Goal: Task Accomplishment & Management: Use online tool/utility

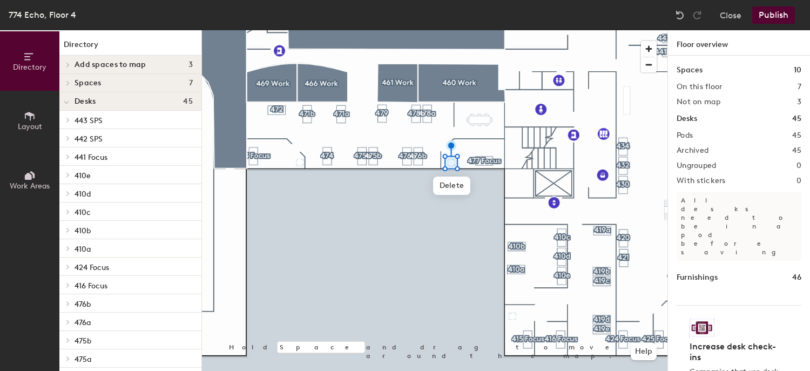
click at [769, 16] on button "Publish" at bounding box center [774, 14] width 43 height 17
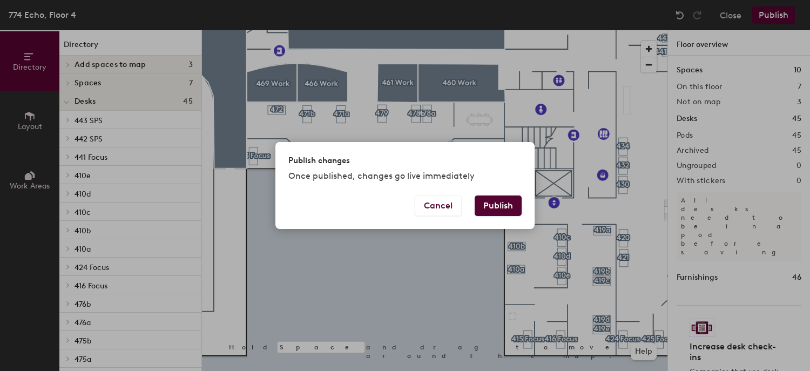
click at [497, 205] on button "Publish" at bounding box center [498, 206] width 47 height 21
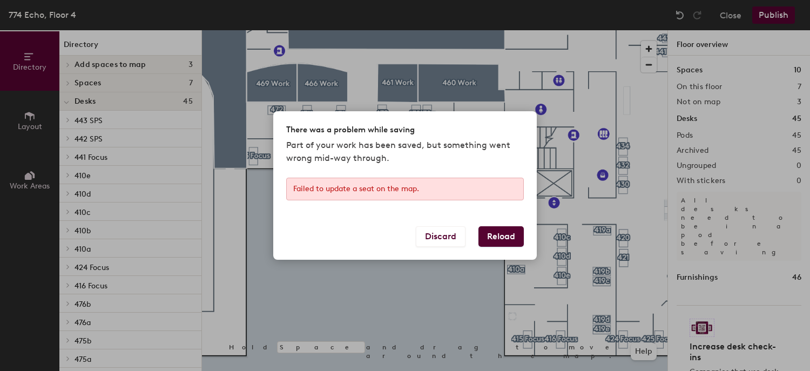
click at [494, 240] on button "Reload" at bounding box center [501, 236] width 45 height 21
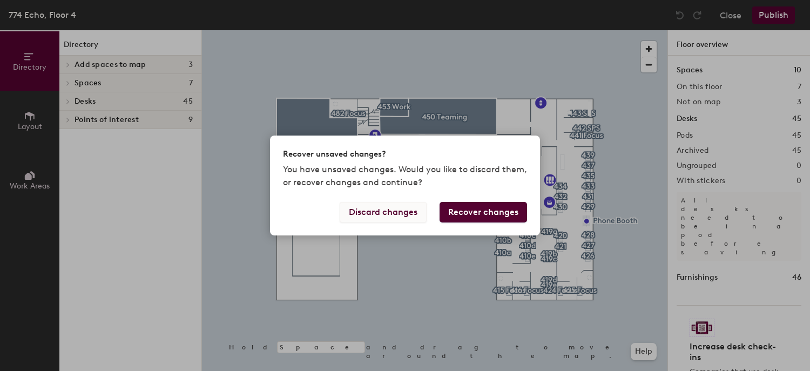
click at [368, 212] on button "Discard changes" at bounding box center [383, 212] width 87 height 21
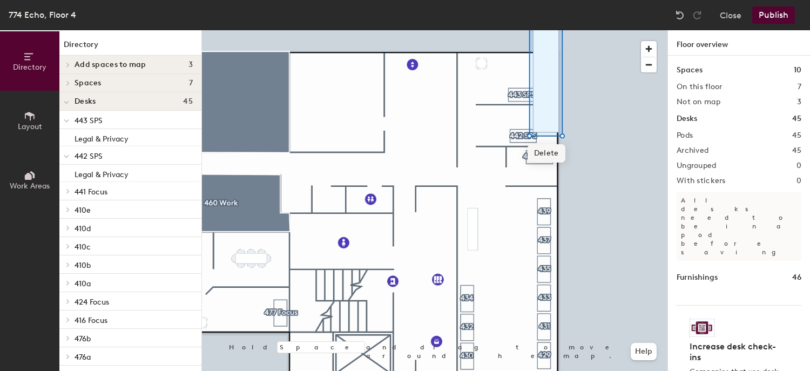
click at [552, 153] on span "Delete" at bounding box center [547, 153] width 38 height 18
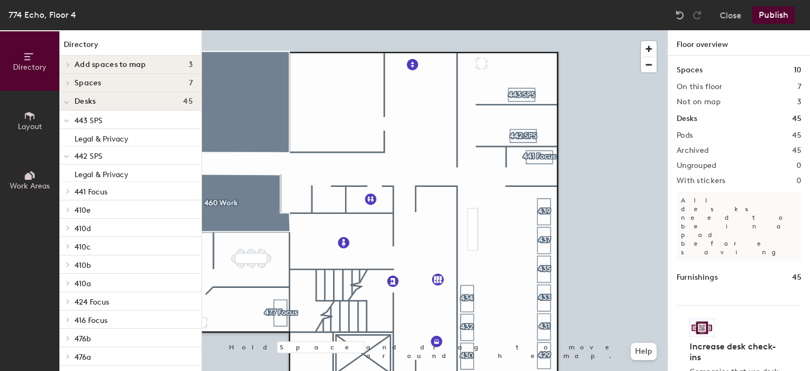
click at [29, 124] on span "Layout" at bounding box center [30, 126] width 24 height 9
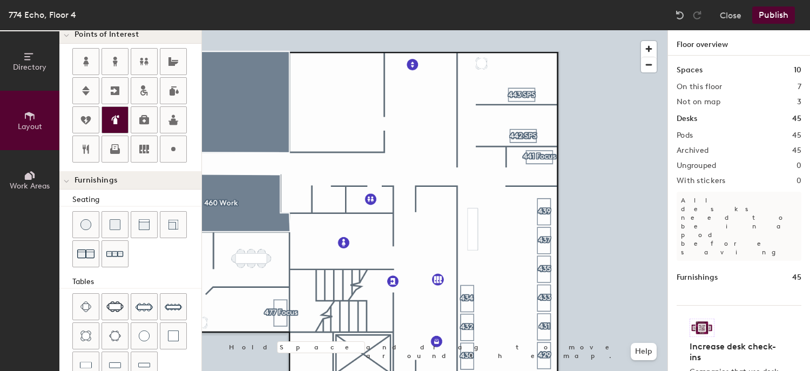
scroll to position [270, 0]
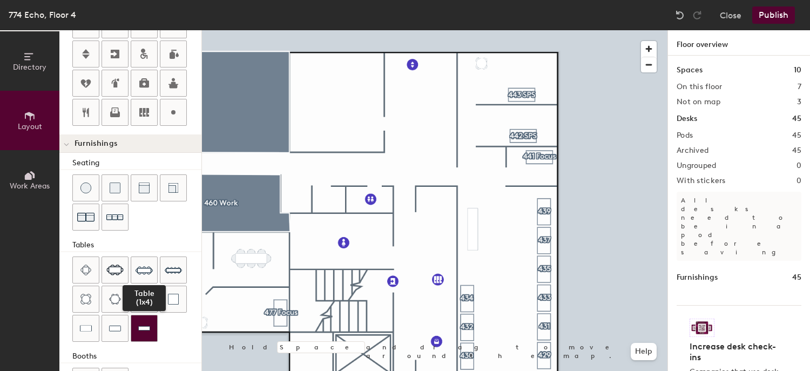
click at [141, 324] on img at bounding box center [144, 328] width 12 height 11
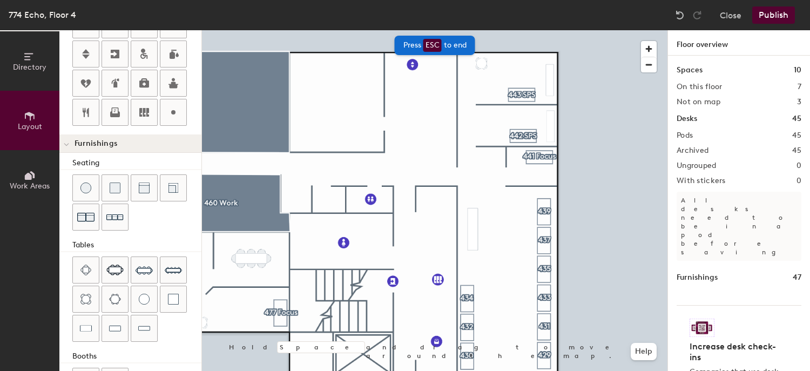
type input "40"
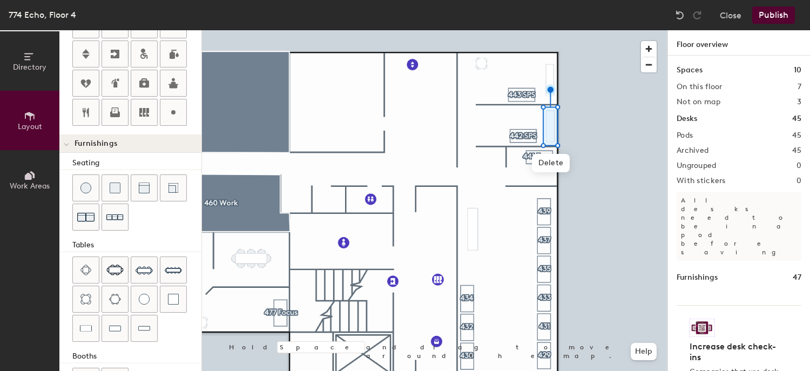
click at [778, 14] on button "Publish" at bounding box center [774, 14] width 43 height 17
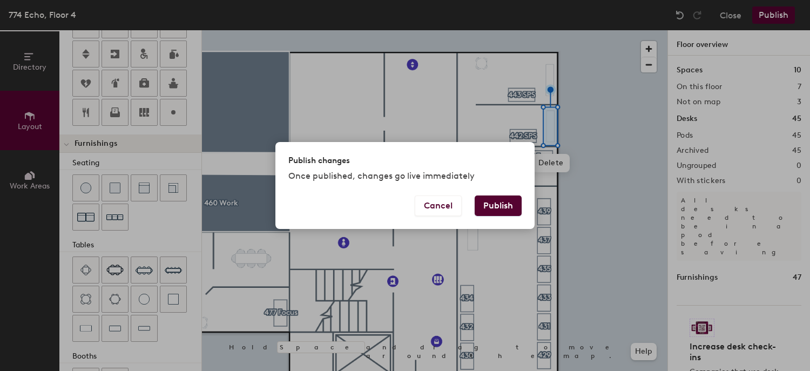
click at [504, 209] on button "Publish" at bounding box center [498, 206] width 47 height 21
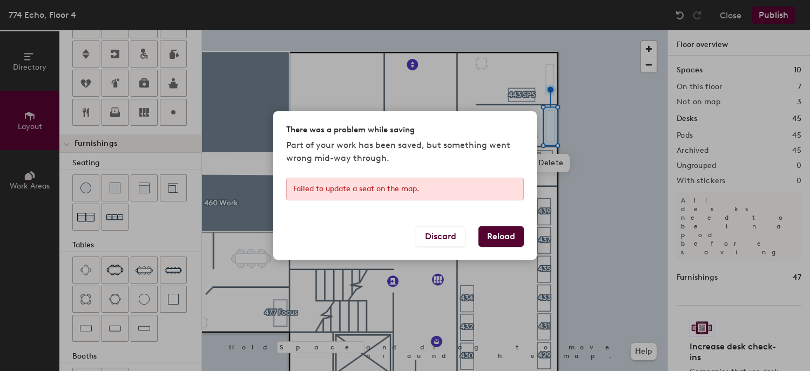
click at [511, 239] on button "Reload" at bounding box center [501, 236] width 45 height 21
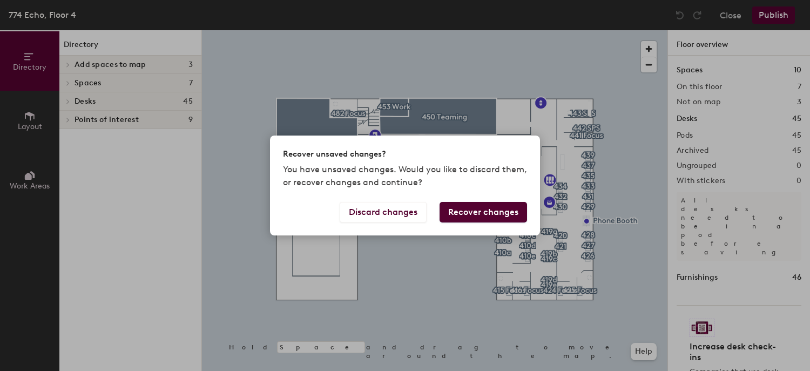
click at [487, 216] on button "Recover changes" at bounding box center [484, 212] width 88 height 21
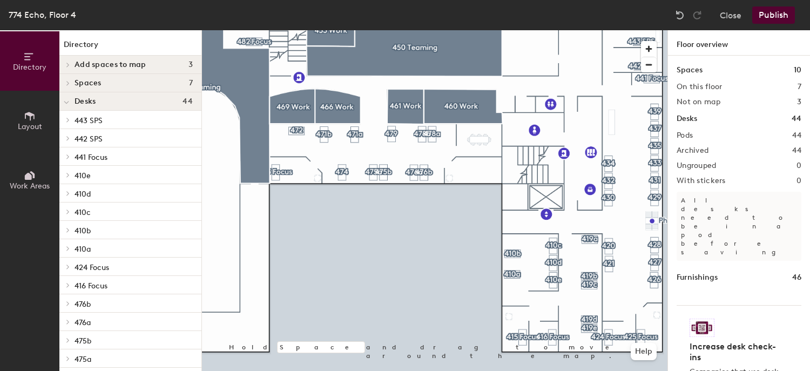
click at [31, 124] on span "Layout" at bounding box center [30, 126] width 24 height 9
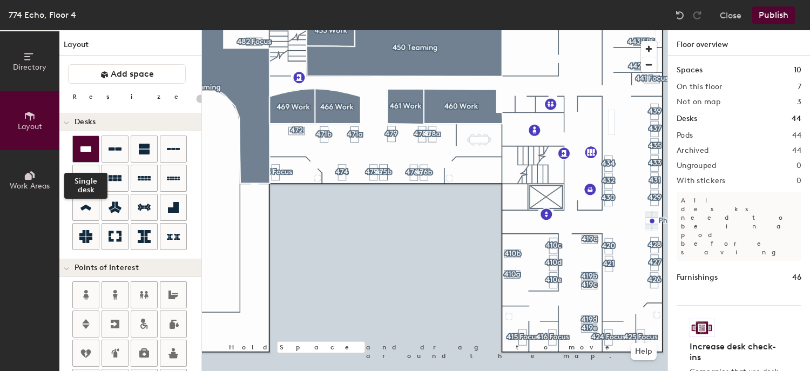
click at [83, 147] on icon at bounding box center [85, 148] width 11 height 5
type input "140"
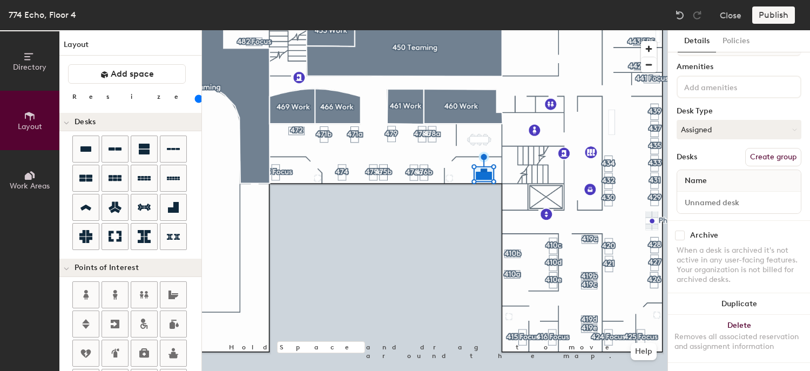
click at [751, 149] on button "Create group" at bounding box center [773, 157] width 56 height 18
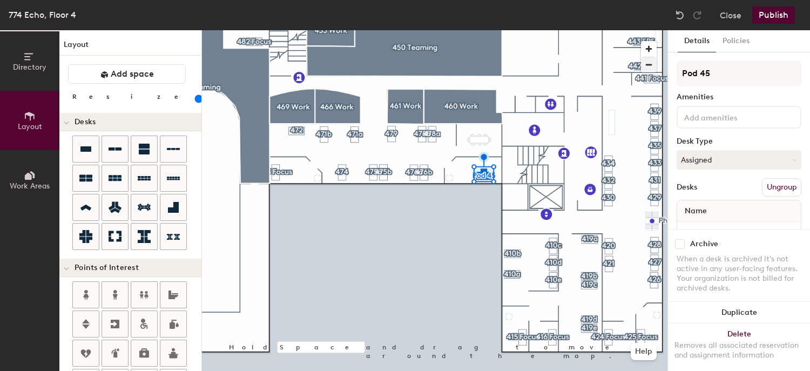
click at [619, 68] on div "Directory Layout Work Areas Layout Add space Resize Desks Points of Interest Fu…" at bounding box center [405, 200] width 810 height 341
type input "477 Focus"
click at [700, 157] on button "Assigned" at bounding box center [739, 159] width 125 height 19
click at [696, 222] on div "Hoteled" at bounding box center [731, 226] width 108 height 16
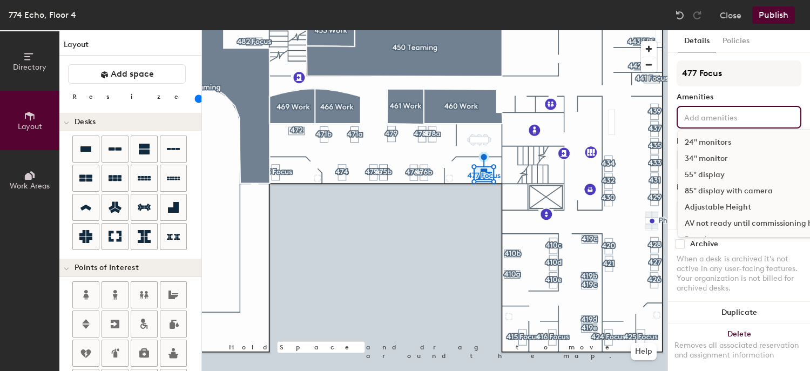
click at [710, 116] on input at bounding box center [730, 116] width 97 height 13
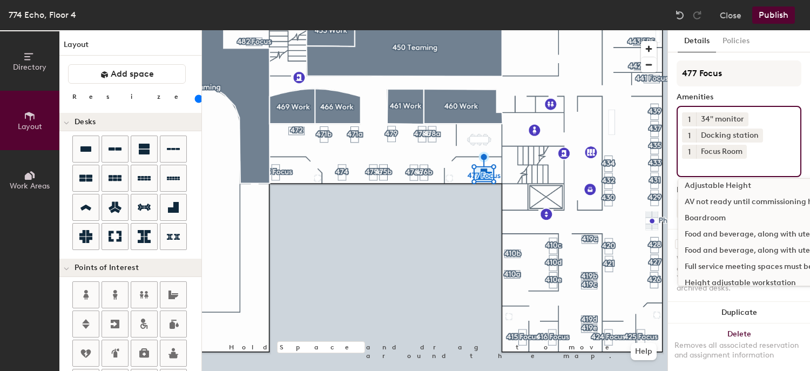
scroll to position [108, 0]
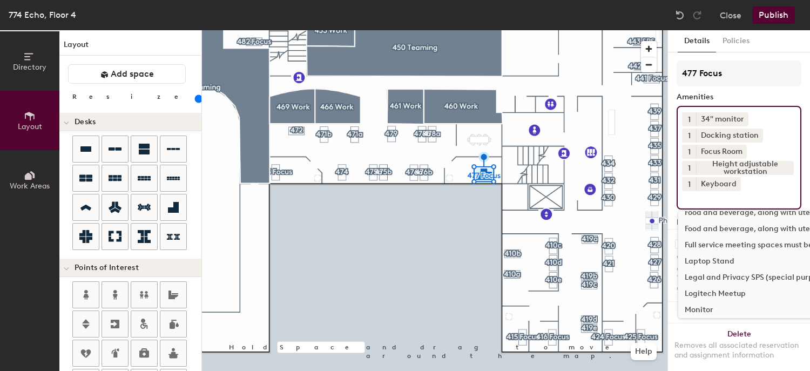
scroll to position [162, 0]
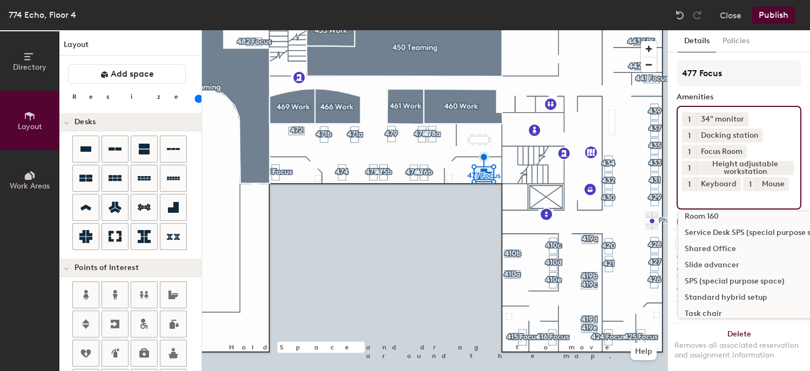
scroll to position [324, 0]
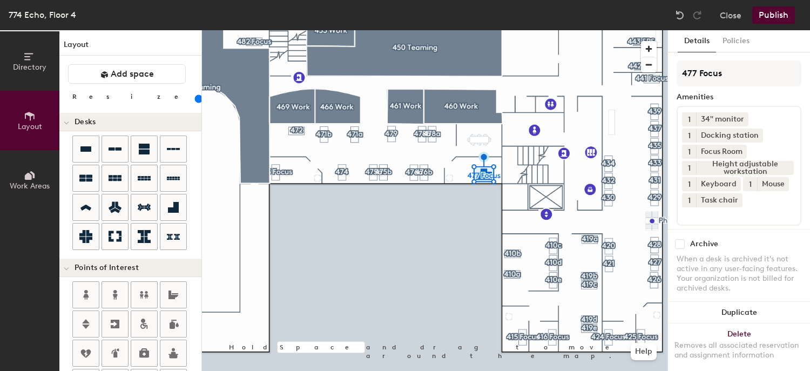
click at [758, 99] on div "Amenities" at bounding box center [739, 97] width 125 height 9
click at [733, 39] on button "Policies" at bounding box center [736, 41] width 40 height 22
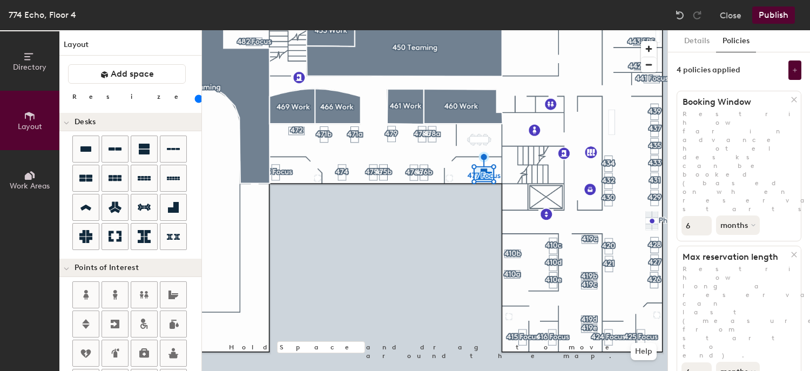
click at [772, 15] on button "Publish" at bounding box center [774, 14] width 43 height 17
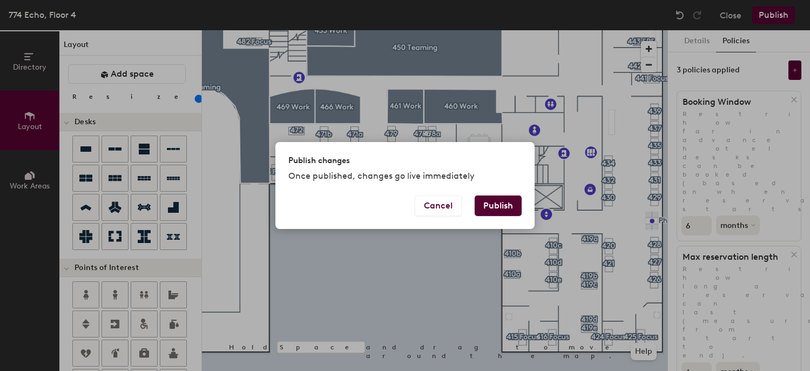
click at [510, 203] on button "Publish" at bounding box center [498, 206] width 47 height 21
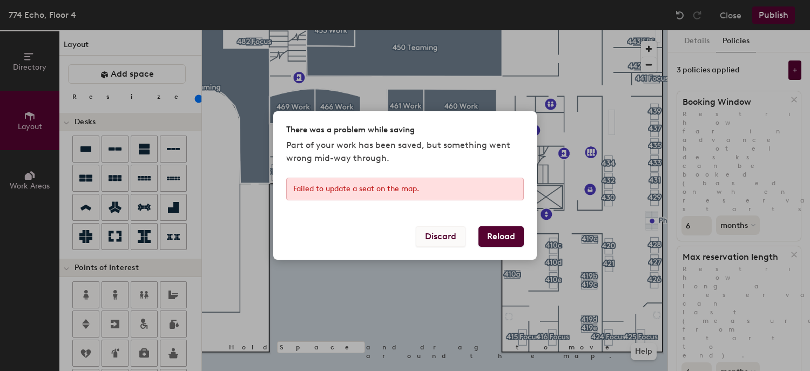
click at [461, 239] on button "Discard" at bounding box center [441, 236] width 50 height 21
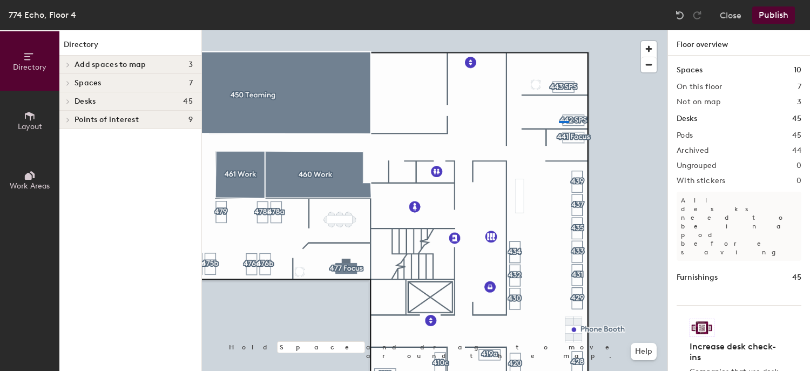
click at [559, 30] on div at bounding box center [435, 30] width 466 height 0
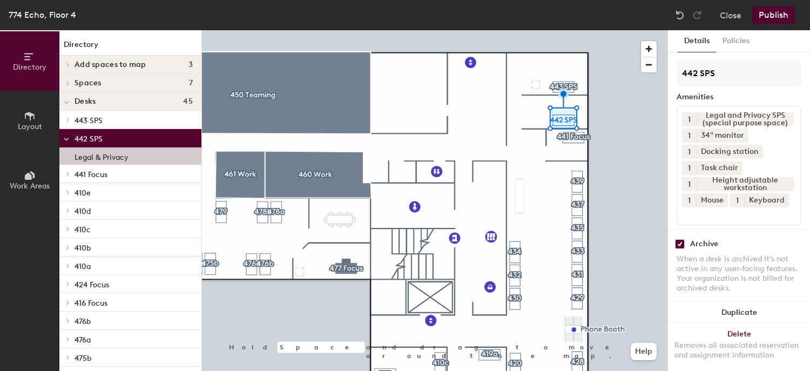
click at [30, 120] on icon at bounding box center [30, 116] width 10 height 9
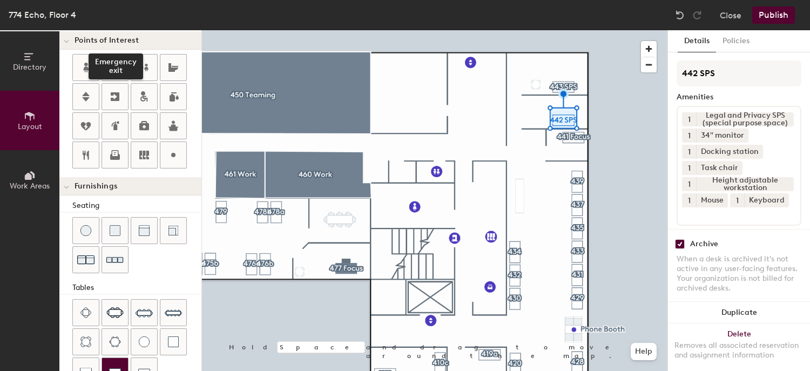
scroll to position [270, 0]
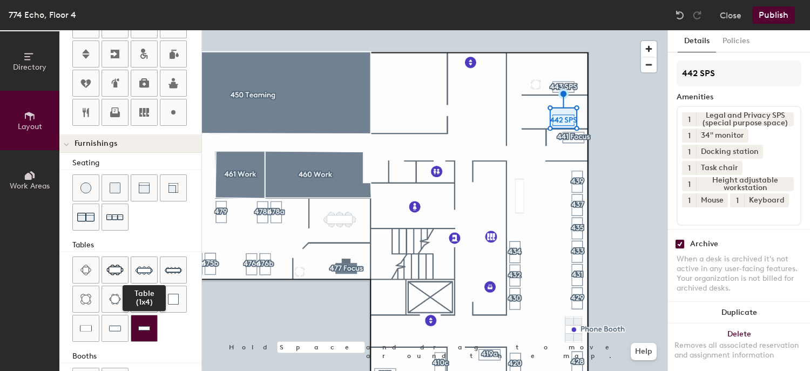
click at [142, 326] on img at bounding box center [144, 328] width 12 height 11
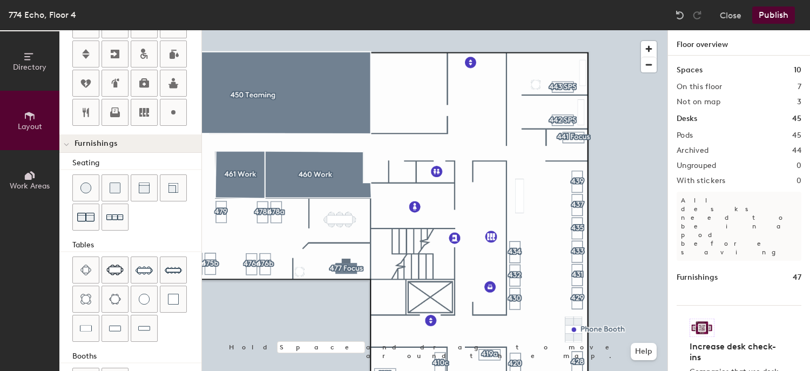
type input "20"
click at [773, 16] on button "Publish" at bounding box center [774, 14] width 43 height 17
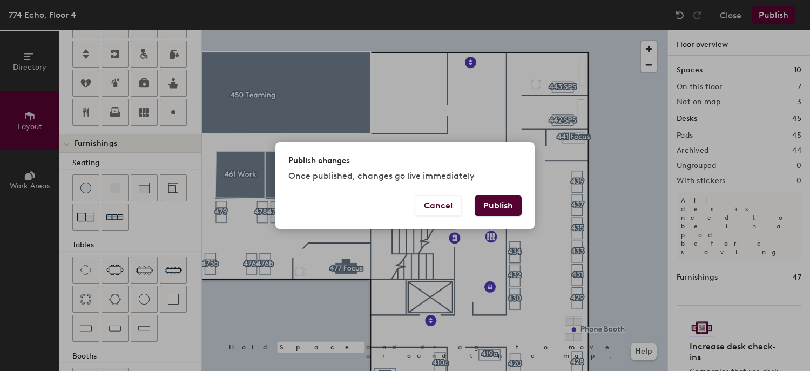
click at [496, 209] on button "Publish" at bounding box center [498, 206] width 47 height 21
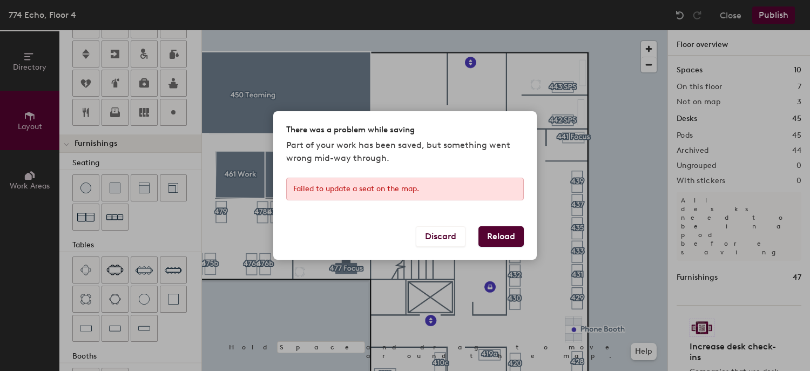
click at [503, 233] on button "Reload" at bounding box center [501, 236] width 45 height 21
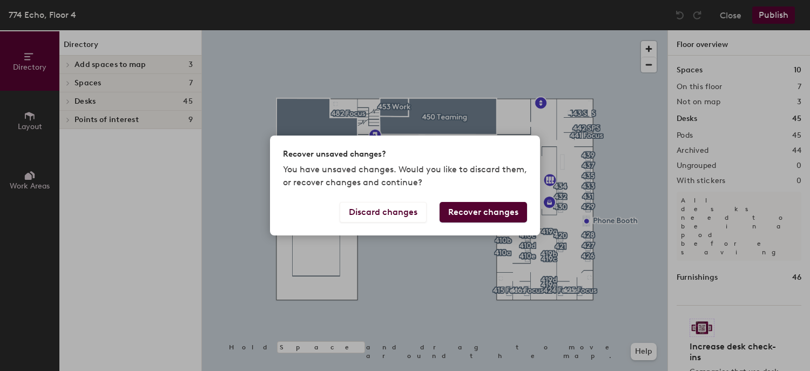
click at [482, 210] on button "Recover changes" at bounding box center [484, 212] width 88 height 21
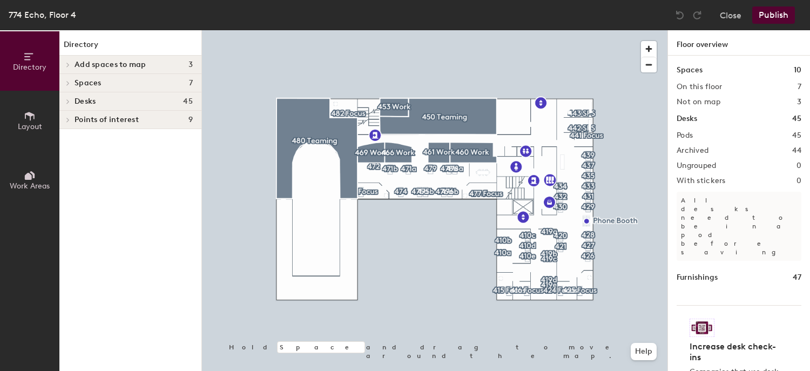
click at [769, 14] on button "Publish" at bounding box center [774, 14] width 43 height 17
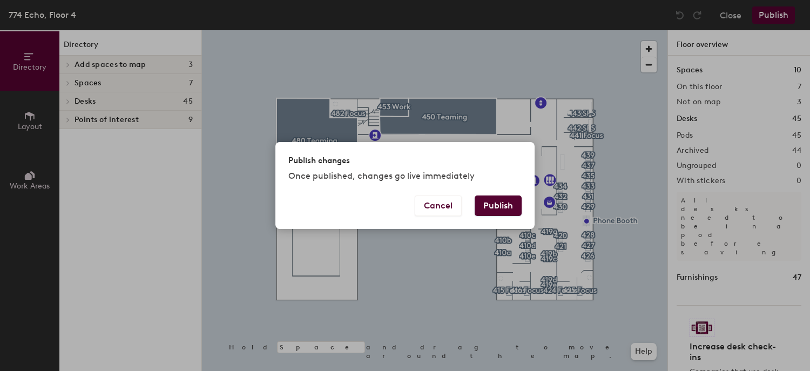
click at [498, 205] on button "Publish" at bounding box center [498, 206] width 47 height 21
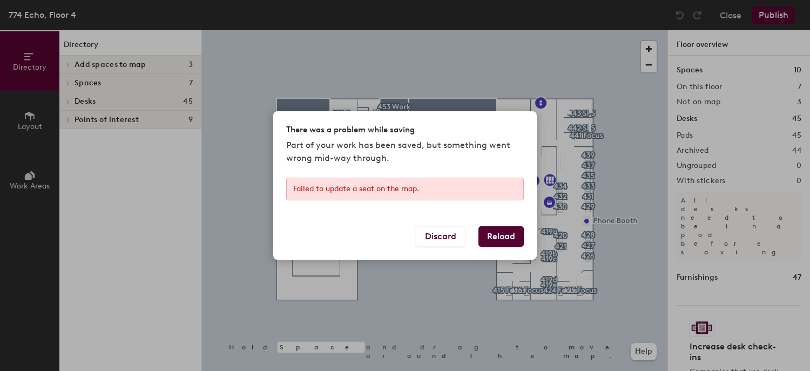
click at [489, 233] on button "Reload" at bounding box center [501, 236] width 45 height 21
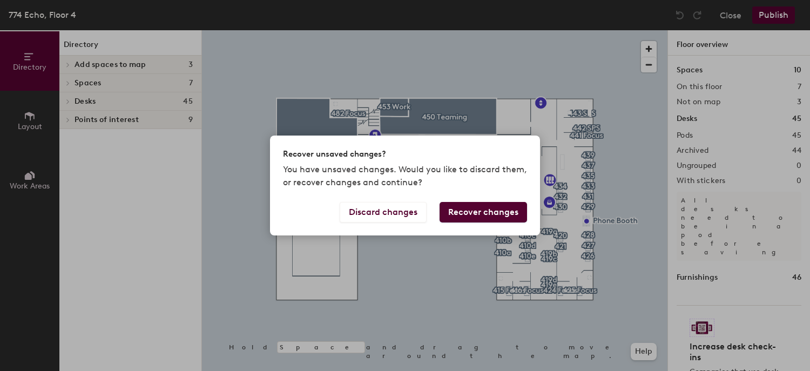
click at [478, 212] on button "Recover changes" at bounding box center [484, 212] width 88 height 21
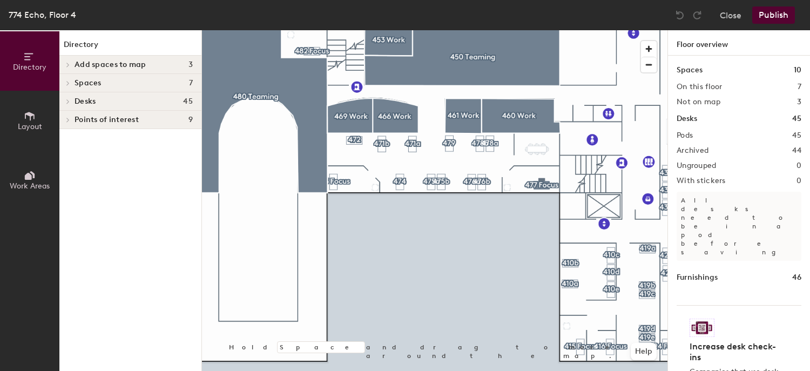
click at [334, 30] on div at bounding box center [435, 30] width 466 height 0
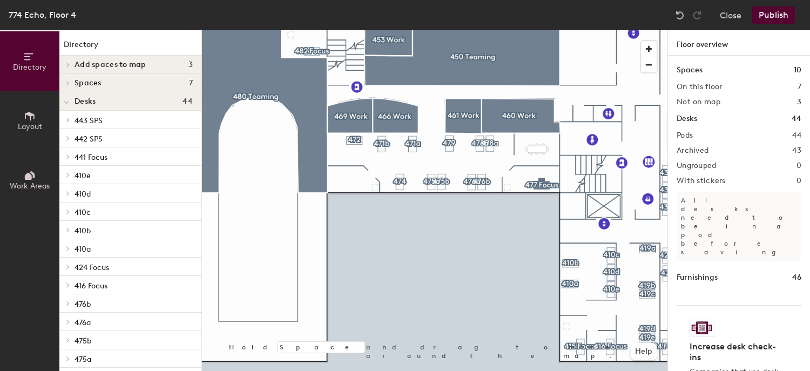
click at [25, 129] on span "Layout" at bounding box center [30, 126] width 24 height 9
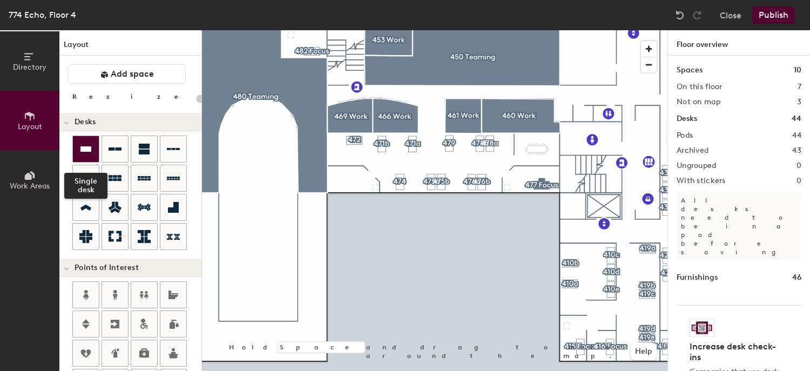
click at [80, 140] on div at bounding box center [86, 149] width 26 height 26
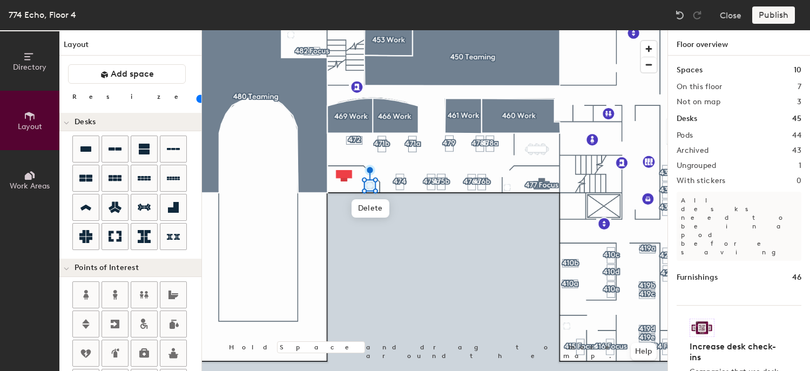
type input "140"
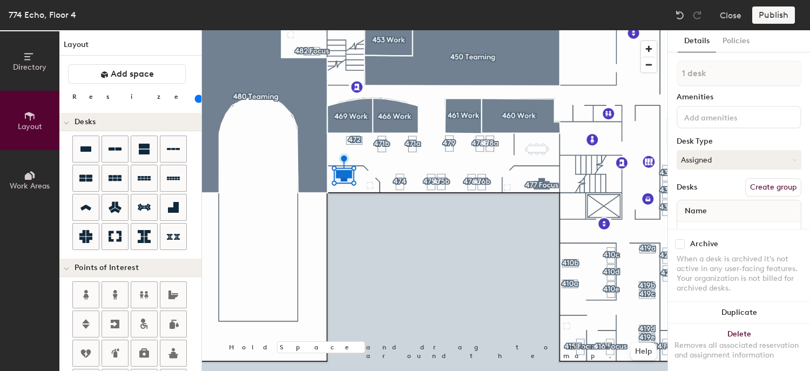
click at [773, 185] on button "Create group" at bounding box center [773, 187] width 56 height 18
drag, startPoint x: 717, startPoint y: 72, endPoint x: 646, endPoint y: 68, distance: 71.4
click at [651, 72] on div "Directory Layout Work Areas Layout Add space Resize Desks Points of Interest Fu…" at bounding box center [405, 200] width 810 height 341
type input "473 Focus"
click at [733, 114] on input at bounding box center [730, 116] width 97 height 13
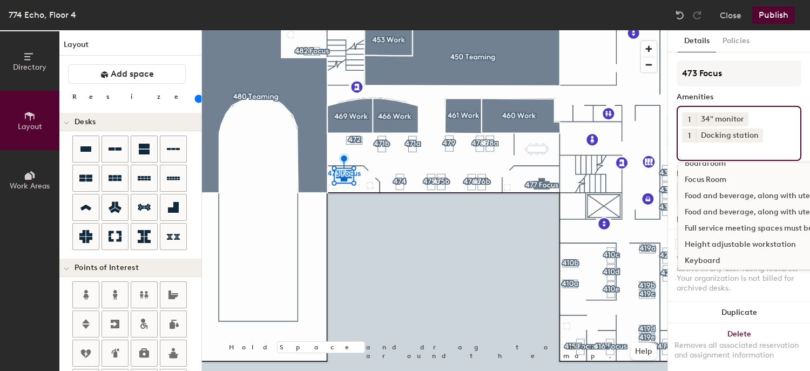
scroll to position [108, 0]
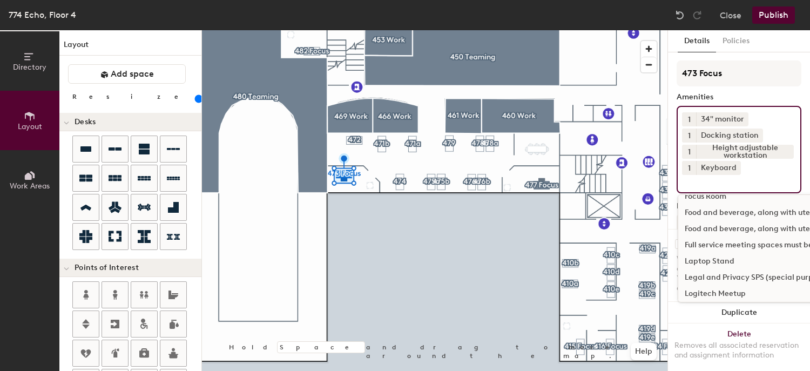
scroll to position [216, 0]
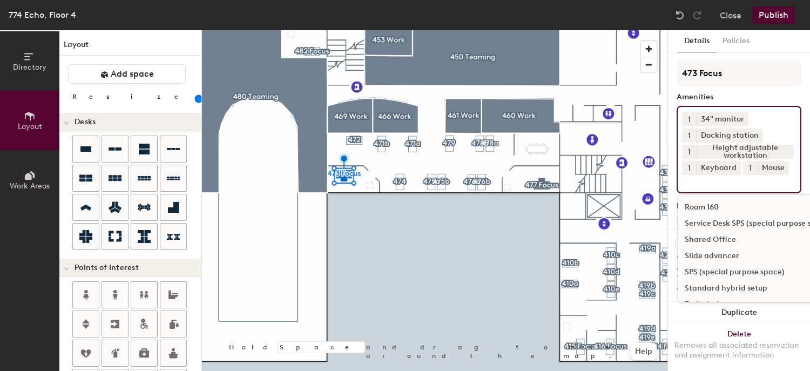
scroll to position [378, 0]
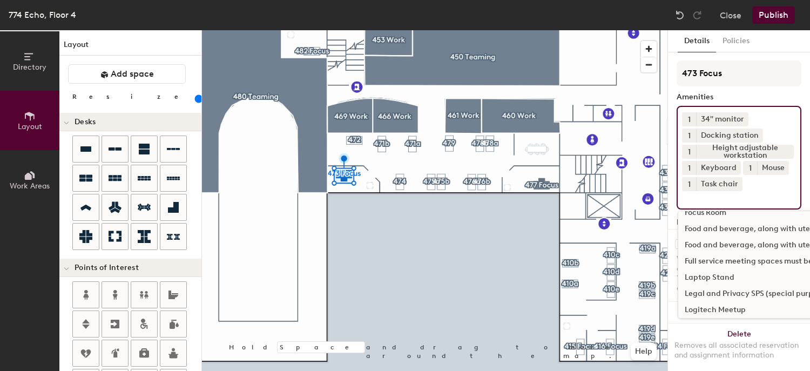
scroll to position [54, 0]
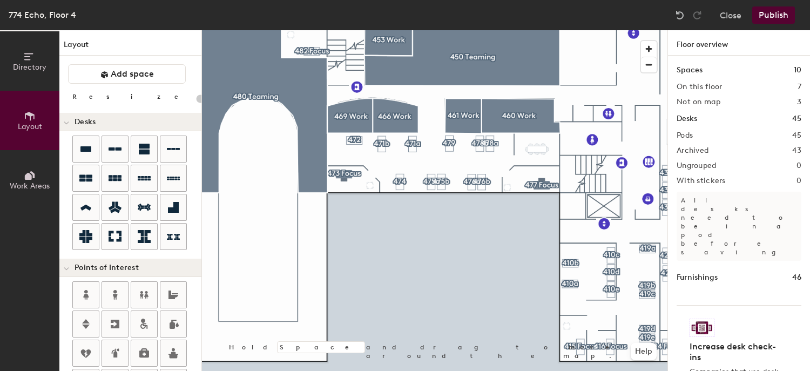
click at [783, 12] on button "Publish" at bounding box center [774, 14] width 43 height 17
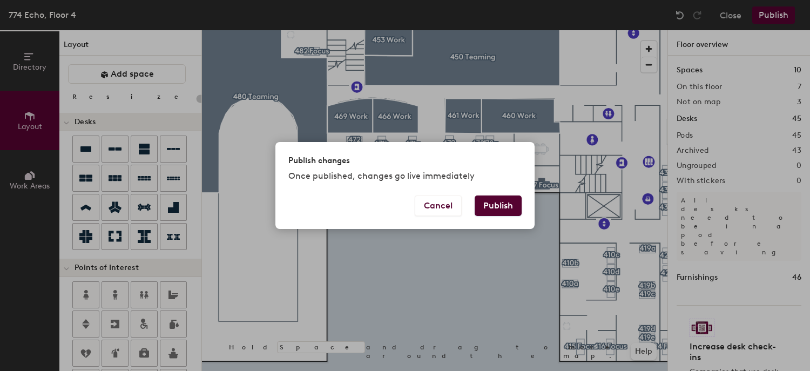
click at [505, 202] on button "Publish" at bounding box center [498, 206] width 47 height 21
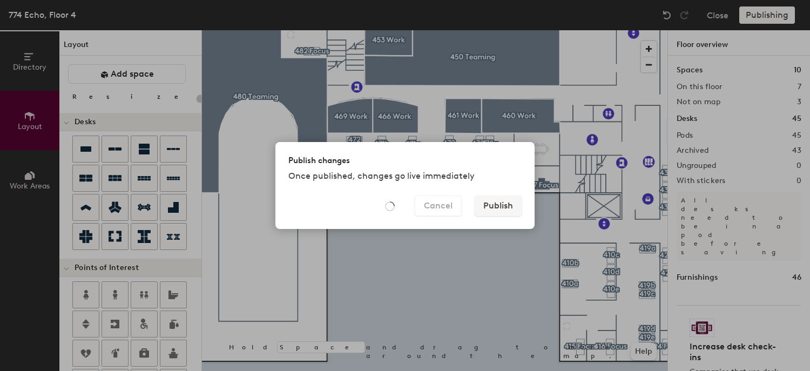
type input "20"
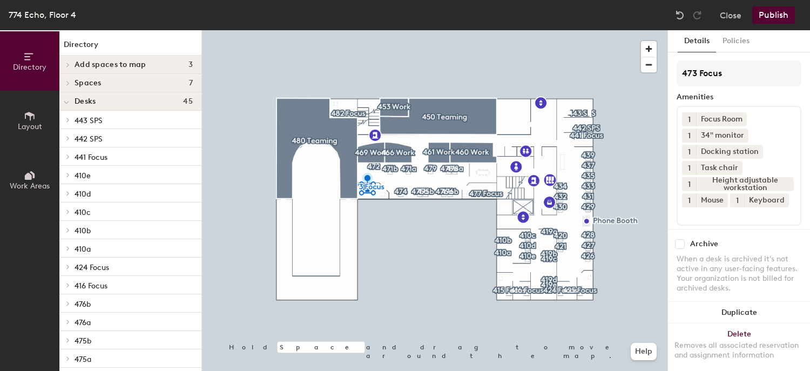
click at [680, 239] on input "checkbox" at bounding box center [680, 244] width 10 height 10
click at [681, 239] on input "checkbox" at bounding box center [680, 244] width 10 height 10
checkbox input "true"
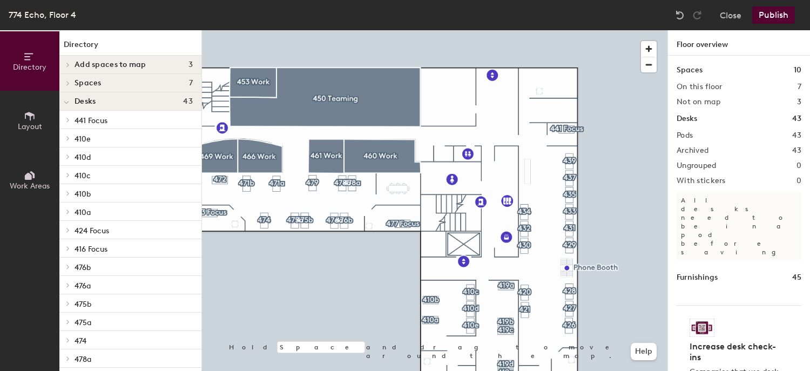
click at [28, 175] on icon at bounding box center [28, 176] width 7 height 7
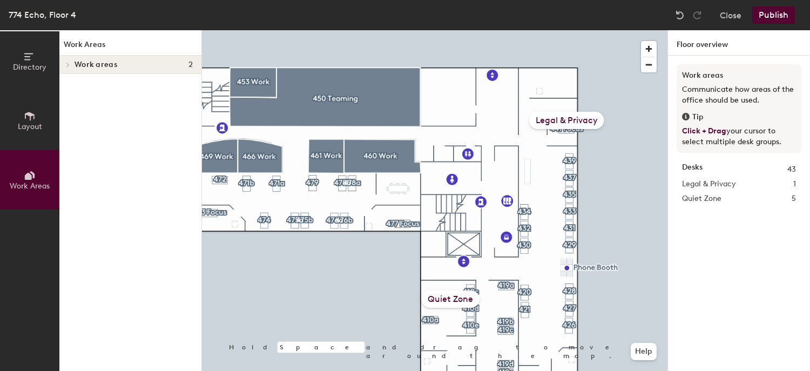
click at [27, 125] on span "Layout" at bounding box center [30, 126] width 24 height 9
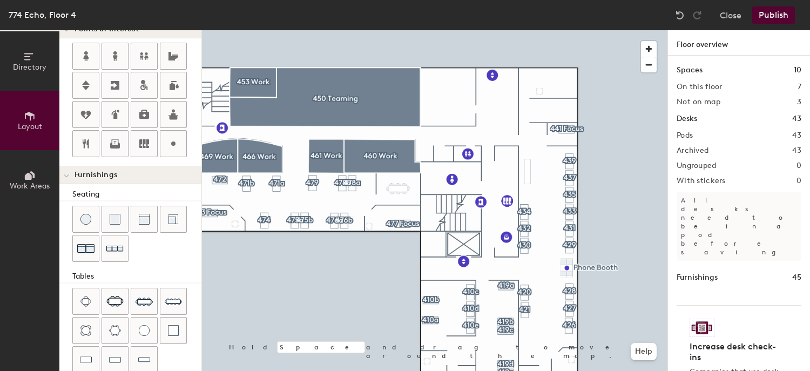
scroll to position [270, 0]
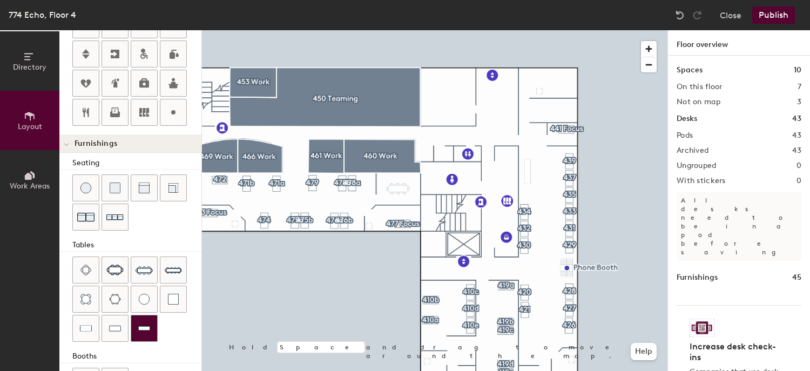
click at [140, 326] on img at bounding box center [144, 328] width 12 height 11
click at [149, 332] on div at bounding box center [144, 328] width 26 height 26
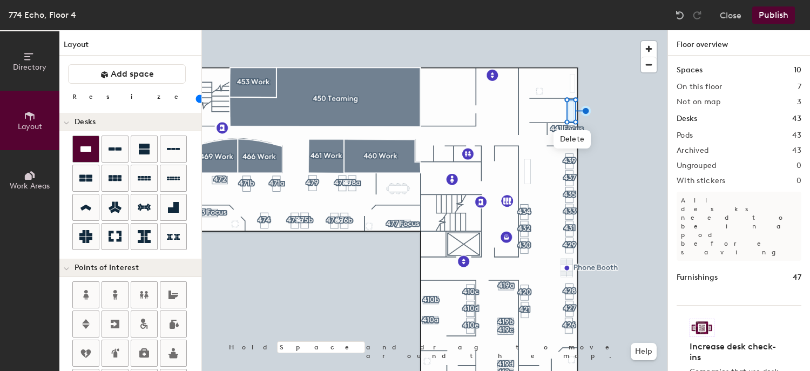
click at [79, 149] on icon at bounding box center [85, 149] width 13 height 13
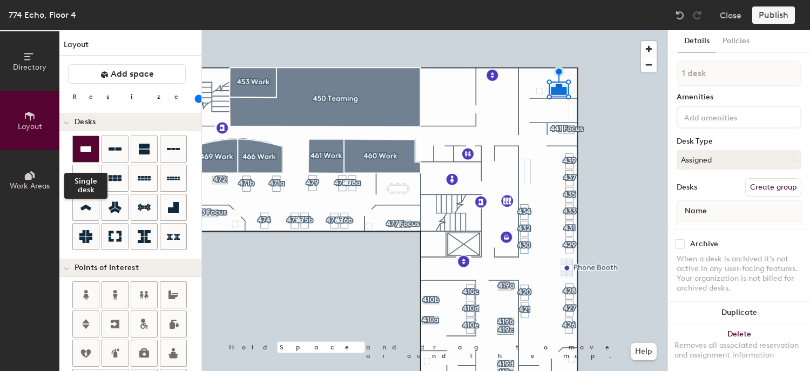
click at [87, 146] on icon at bounding box center [85, 148] width 11 height 5
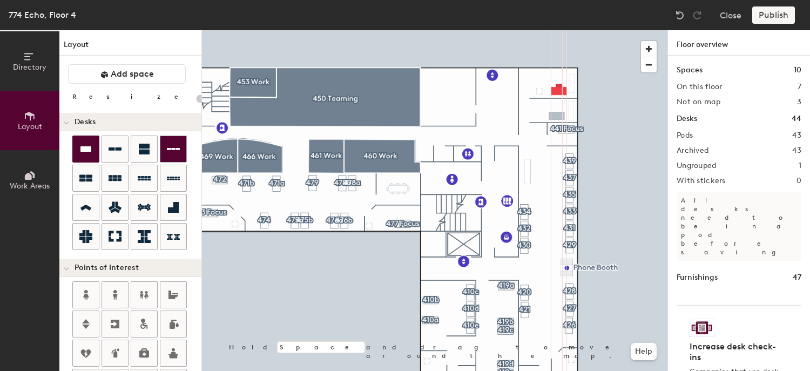
type input "140"
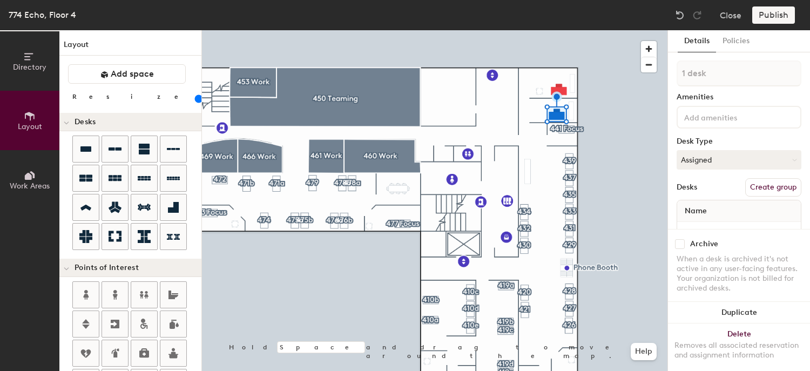
click at [768, 184] on button "Create group" at bounding box center [773, 187] width 56 height 18
click at [626, 73] on div "Directory Layout Work Areas Layout Add space Resize Desks Points of Interest Fu…" at bounding box center [405, 200] width 810 height 341
type input "442"
click at [777, 184] on button "Create group" at bounding box center [773, 187] width 56 height 18
drag, startPoint x: 684, startPoint y: 72, endPoint x: 669, endPoint y: 69, distance: 15.4
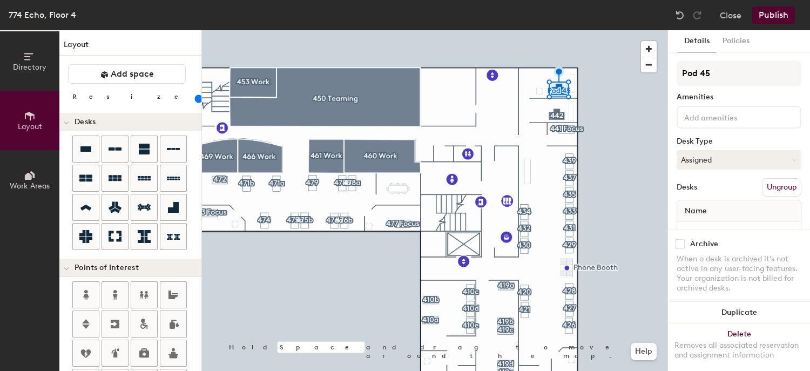
click at [671, 71] on div "Details Policies Pod 45 Amenities Desk Type Assigned Desks Ungroup Name Desk 1 …" at bounding box center [739, 200] width 142 height 341
type input "443"
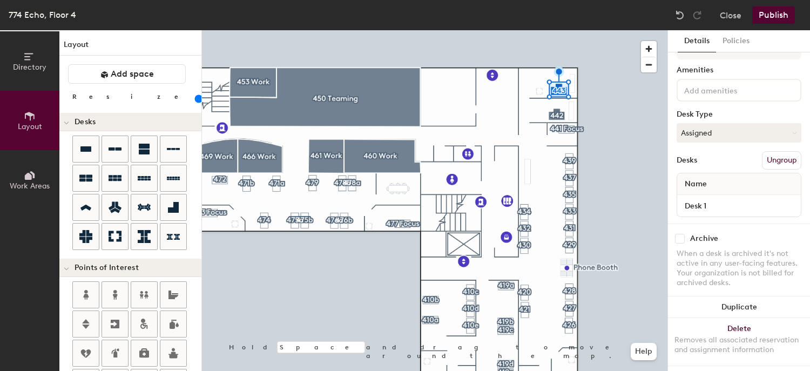
scroll to position [38, 0]
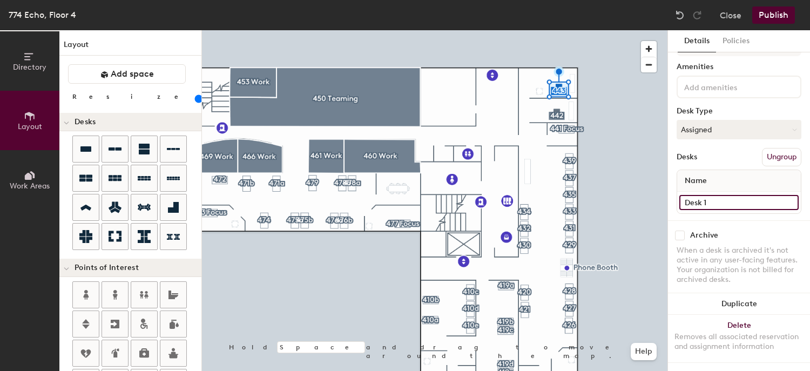
click at [726, 195] on input "Desk 1" at bounding box center [739, 202] width 119 height 15
type input "Legal & Privacy SPS"
click at [682, 231] on input "checkbox" at bounding box center [680, 236] width 10 height 10
checkbox input "false"
click at [721, 195] on input "Desk 1" at bounding box center [739, 202] width 119 height 15
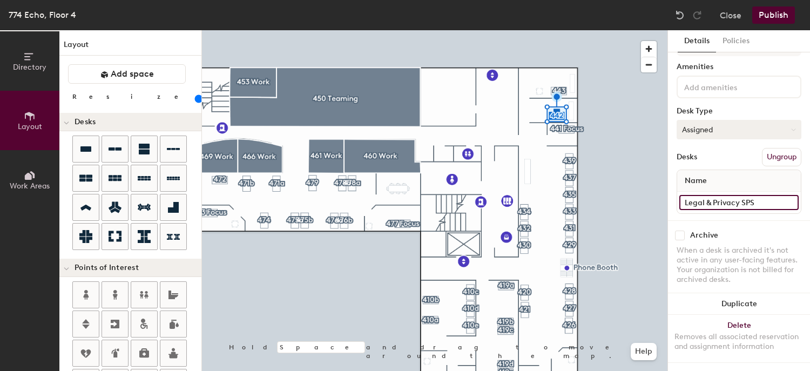
type input "Legal & Privacy SPS"
click at [696, 124] on button "Assigned" at bounding box center [739, 129] width 125 height 19
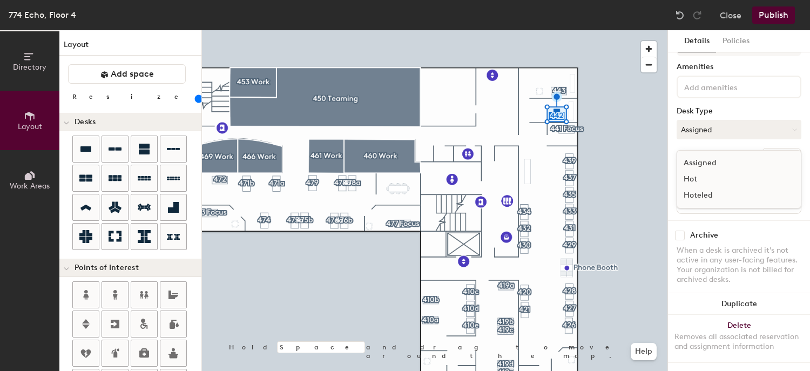
click at [692, 187] on div "Hoteled" at bounding box center [731, 195] width 108 height 16
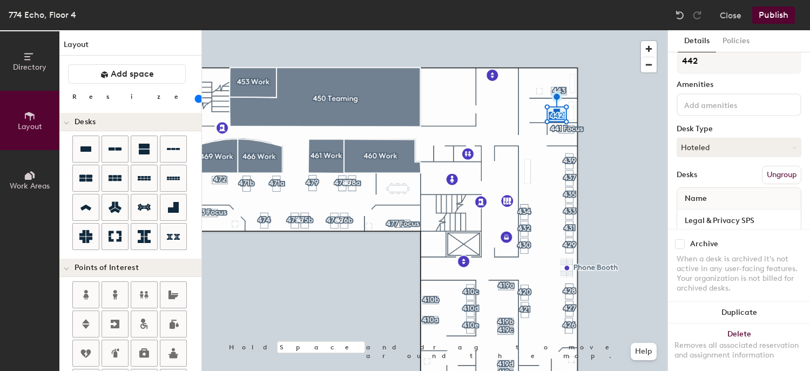
scroll to position [0, 0]
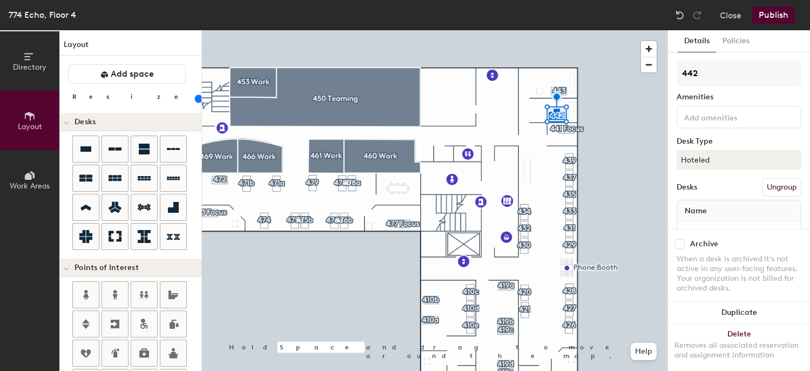
click at [728, 116] on input at bounding box center [730, 116] width 97 height 13
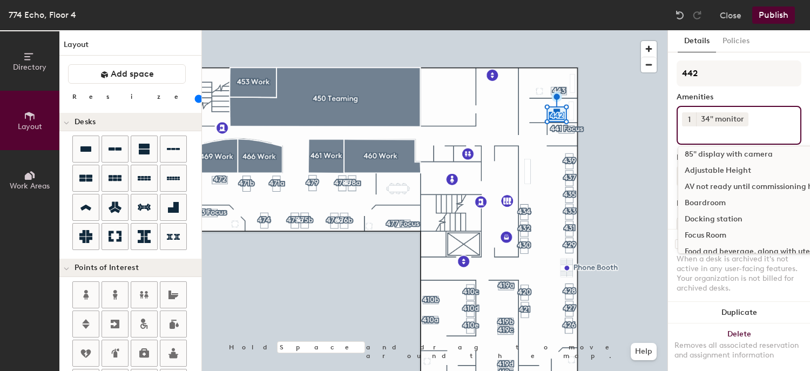
scroll to position [54, 0]
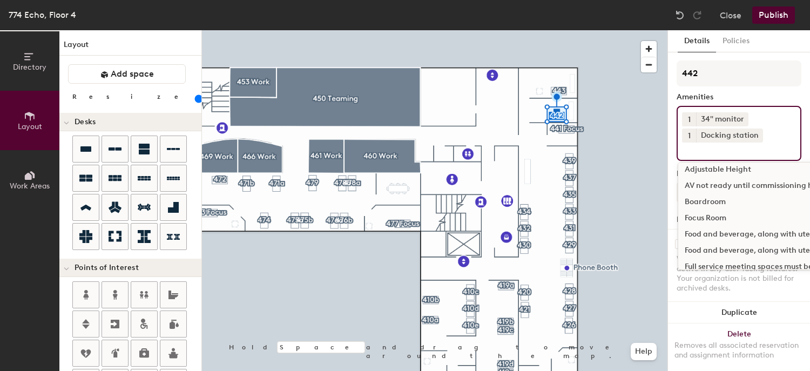
scroll to position [108, 0]
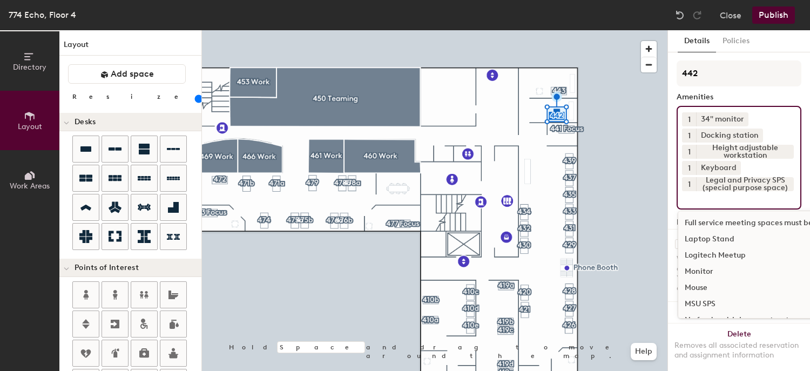
scroll to position [162, 0]
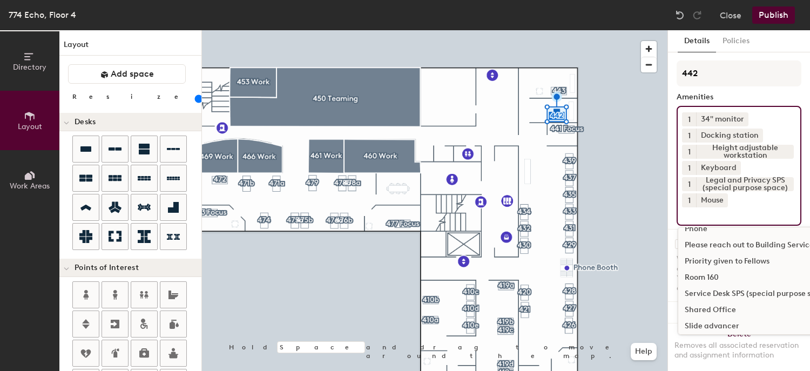
scroll to position [324, 0]
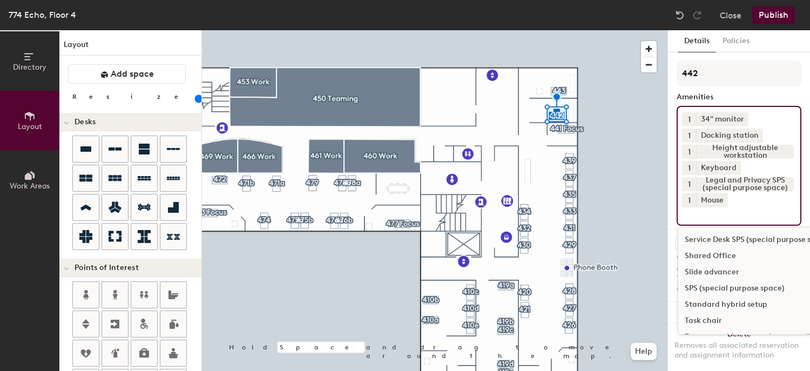
checkbox input "true"
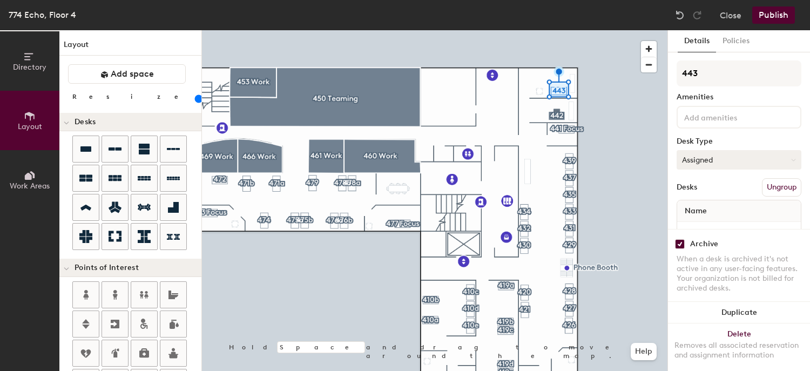
click at [716, 163] on button "Assigned" at bounding box center [739, 159] width 125 height 19
click at [711, 225] on div "Hoteled" at bounding box center [731, 226] width 108 height 16
click at [702, 119] on input at bounding box center [730, 116] width 97 height 13
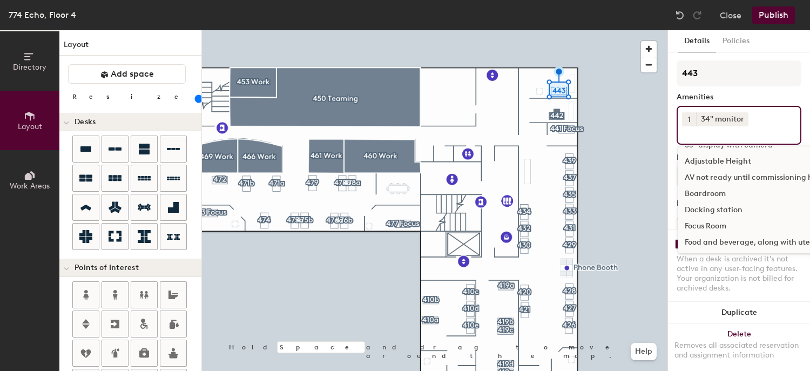
scroll to position [54, 0]
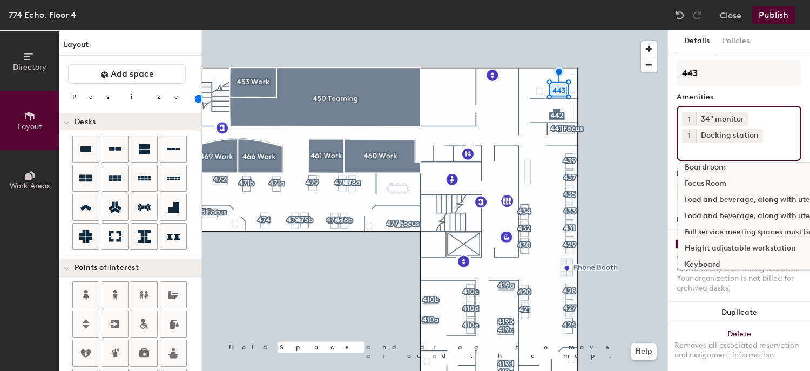
scroll to position [108, 0]
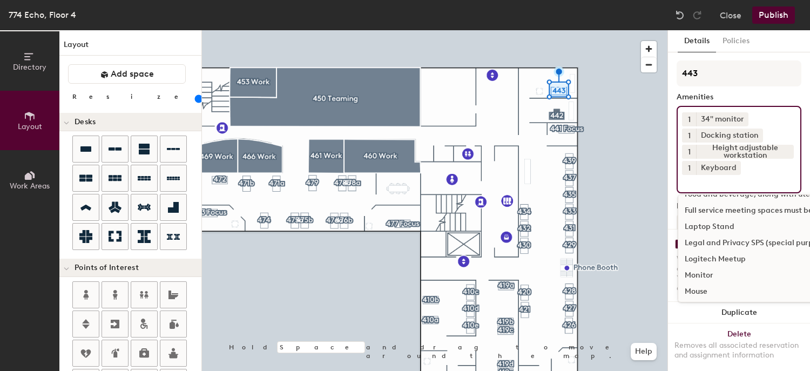
scroll to position [162, 0]
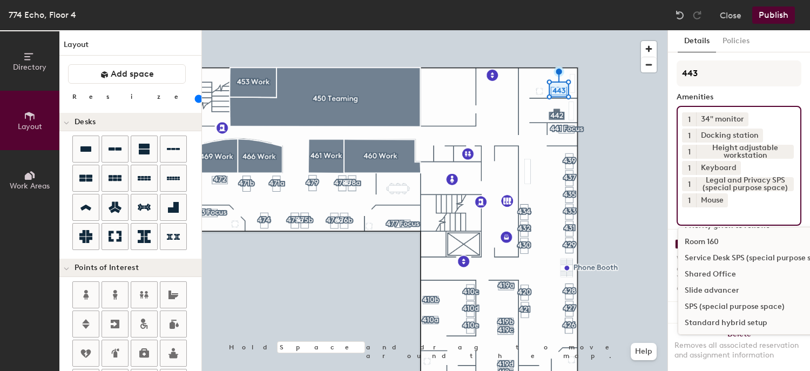
scroll to position [324, 0]
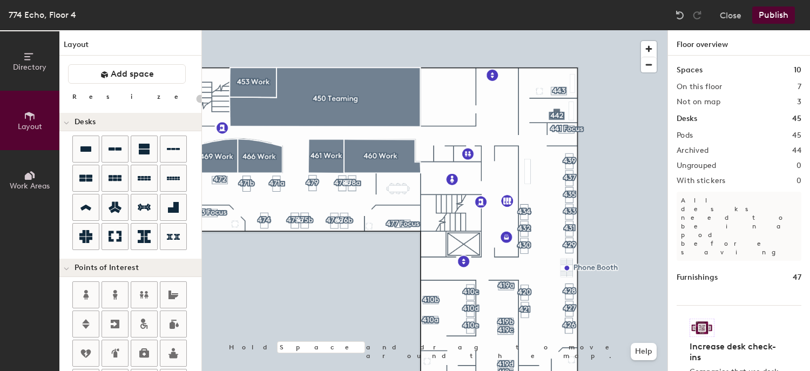
click at [774, 17] on button "Publish" at bounding box center [774, 14] width 43 height 17
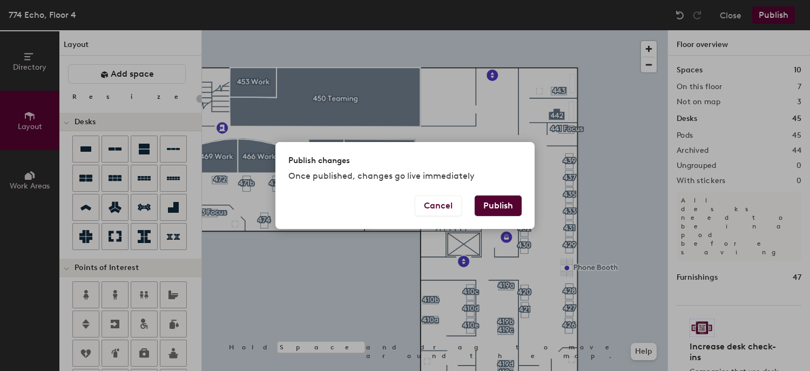
click at [491, 209] on button "Publish" at bounding box center [498, 206] width 47 height 21
type input "20"
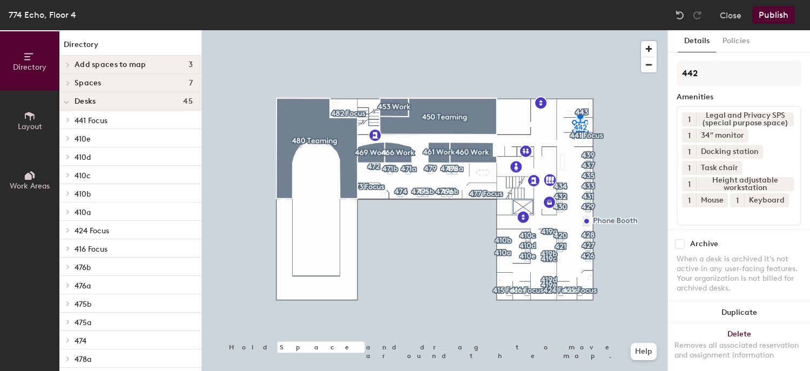
click at [682, 239] on input "checkbox" at bounding box center [680, 244] width 10 height 10
checkbox input "true"
click at [775, 16] on button "Publish" at bounding box center [774, 14] width 43 height 17
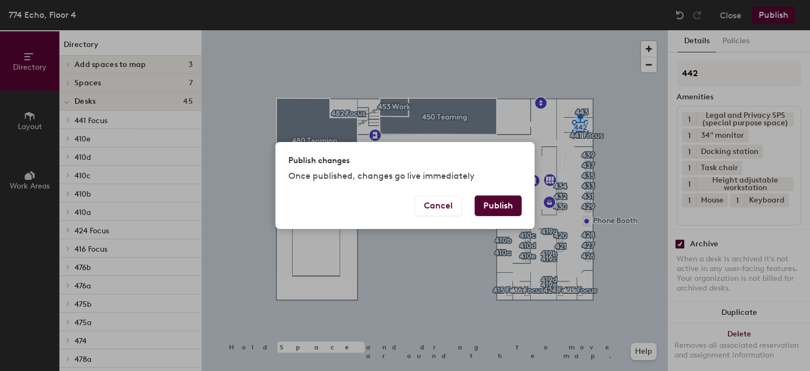
click at [504, 205] on button "Publish" at bounding box center [498, 206] width 47 height 21
